Goal: Book appointment/travel/reservation

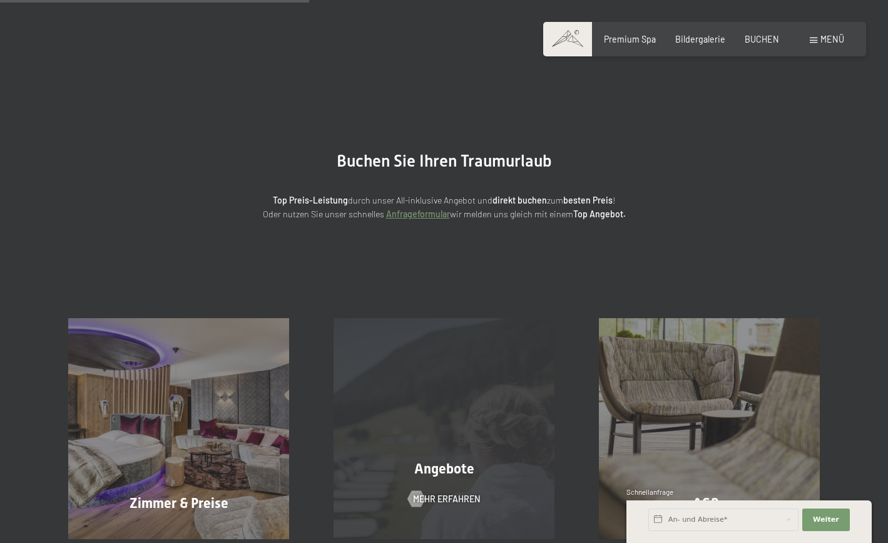
scroll to position [183, 0]
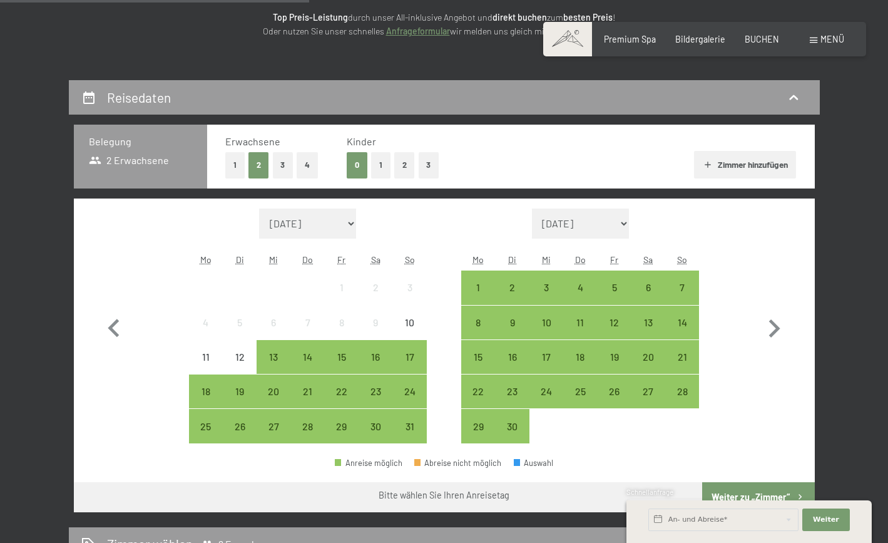
click at [402, 166] on button "2" at bounding box center [404, 165] width 21 height 26
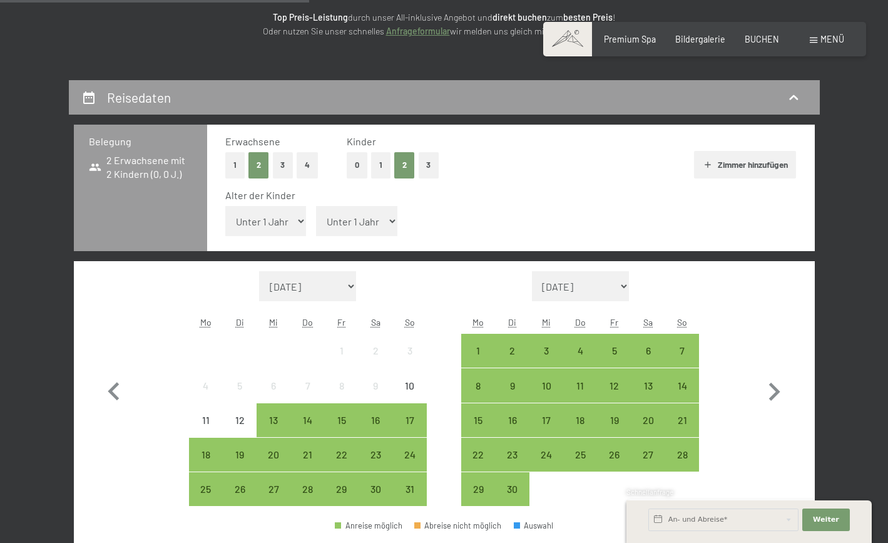
select select "14"
click option "14 Jahre" at bounding box center [0, 0] width 0 height 0
select select "12"
click option "12 Jahre" at bounding box center [0, 0] width 0 height 0
click at [259, 271] on select "[DATE] [DATE] Oktober 2025 [DATE] Dezember 2025 Januar 2026 Februar 2026 März 2…" at bounding box center [308, 286] width 98 height 30
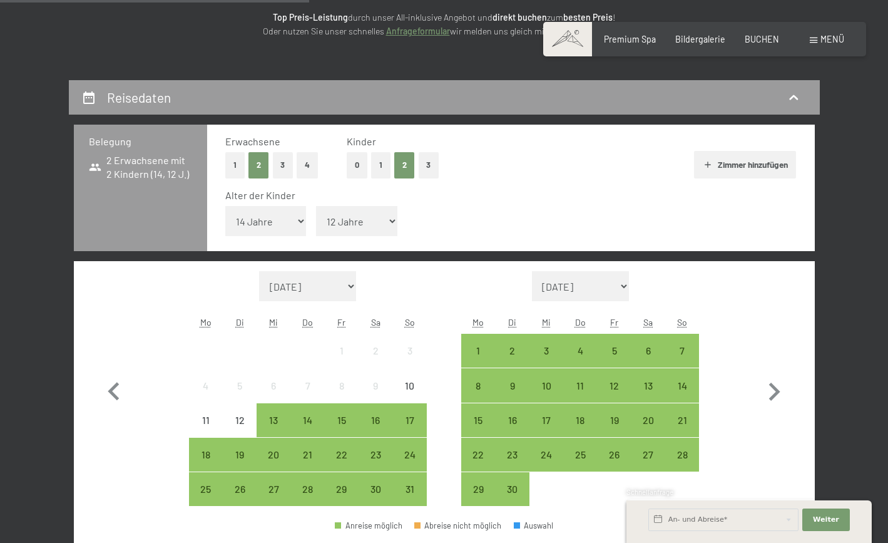
select select "[DATE]"
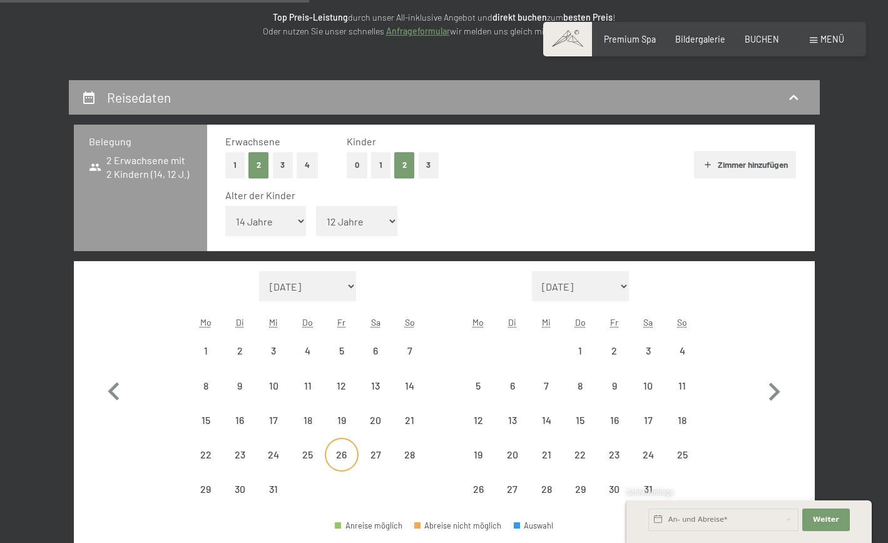
select select "[DATE]"
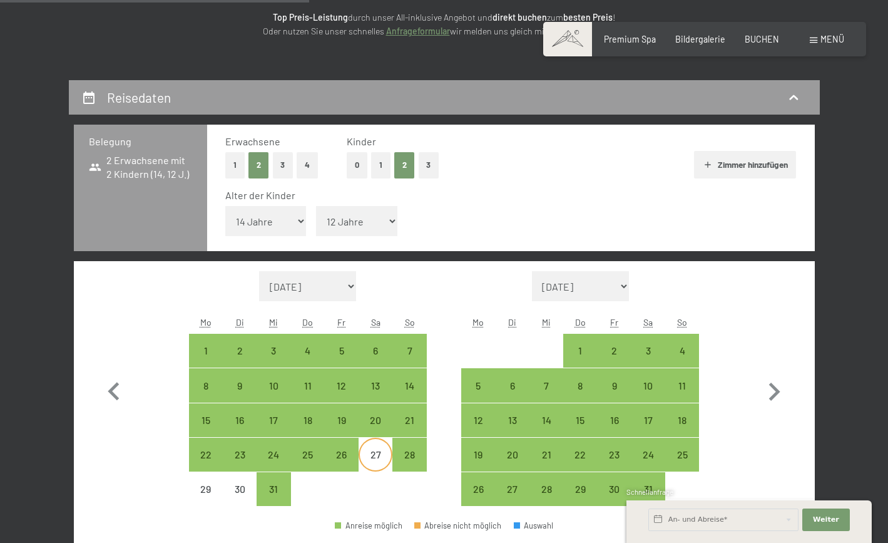
click at [384, 459] on div "27" at bounding box center [375, 464] width 31 height 31
select select "[DATE]"
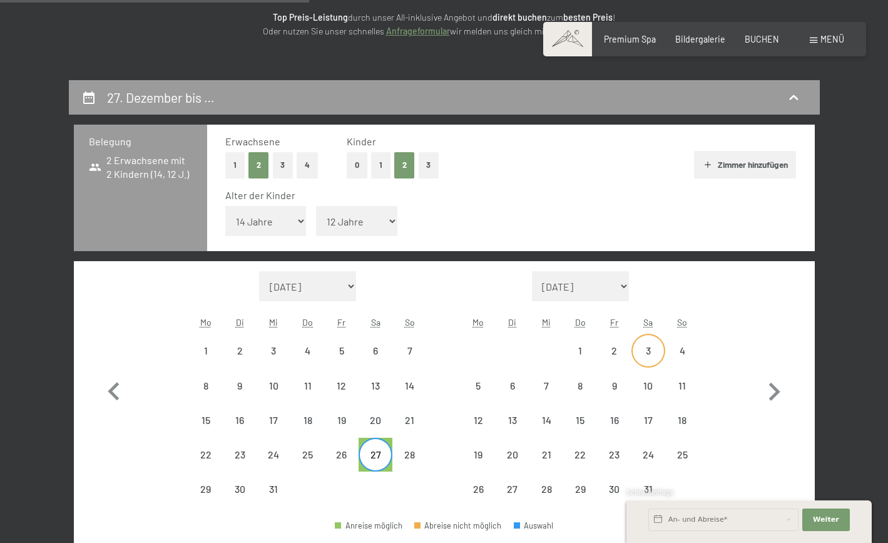
click at [652, 351] on div "3" at bounding box center [648, 361] width 31 height 31
select select "[DATE]"
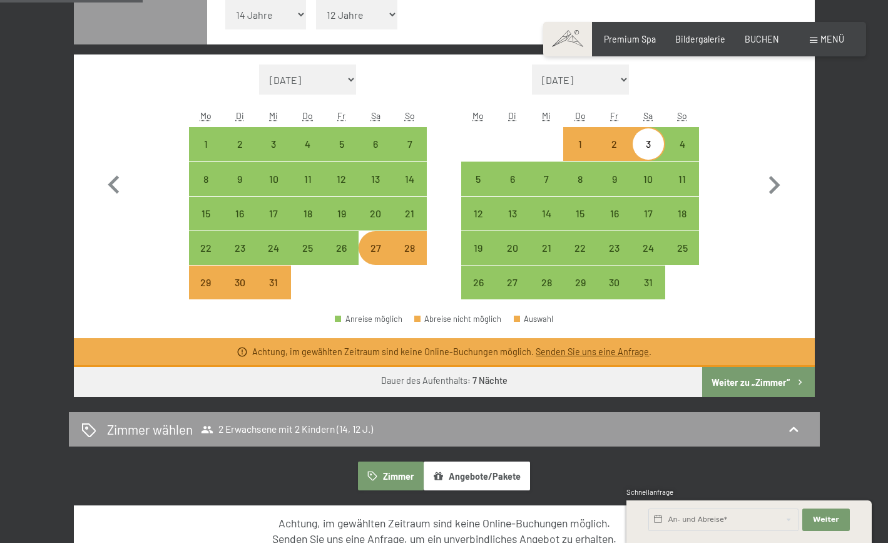
scroll to position [394, 0]
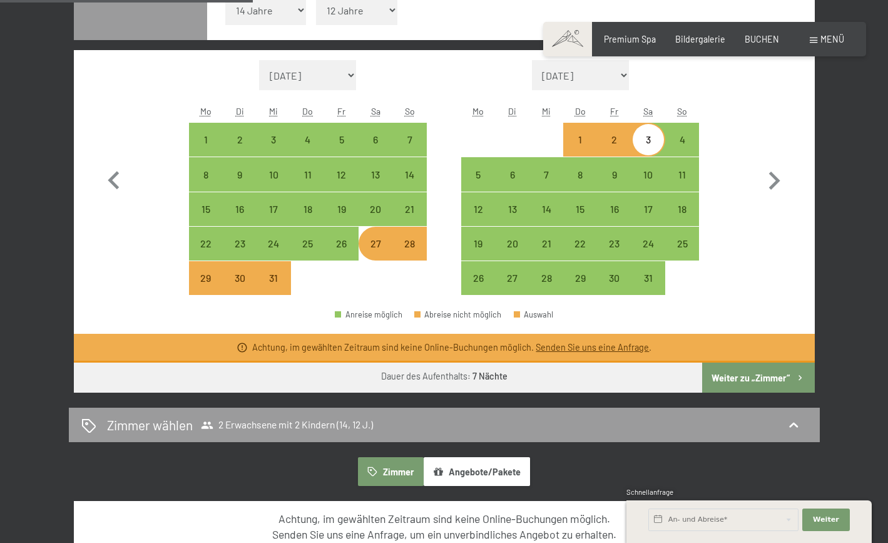
click at [744, 379] on button "Weiter zu „Zimmer“" at bounding box center [758, 377] width 112 height 30
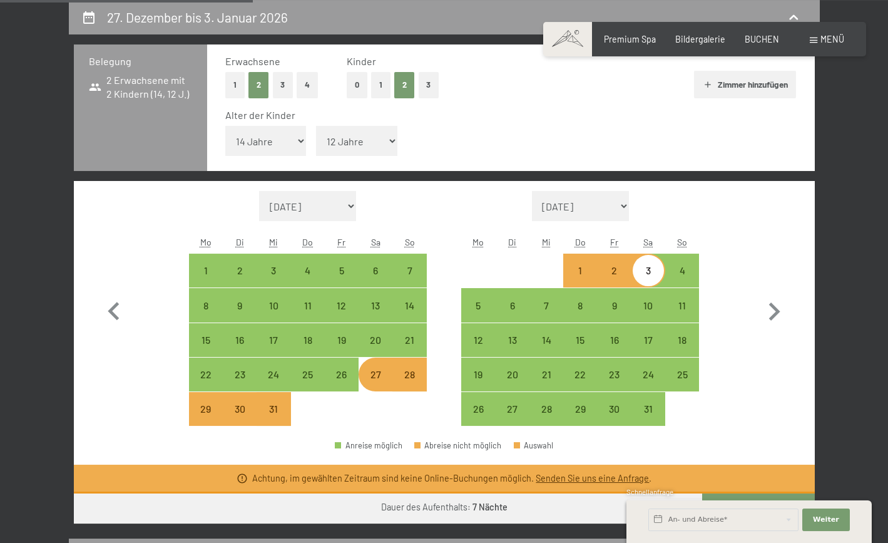
select select "[DATE]"
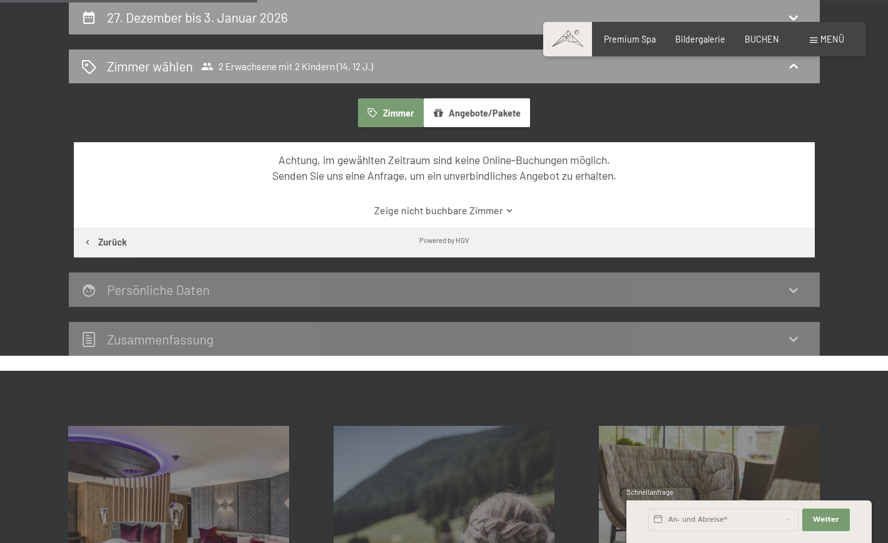
scroll to position [203, 0]
